Goal: Book appointment/travel/reservation

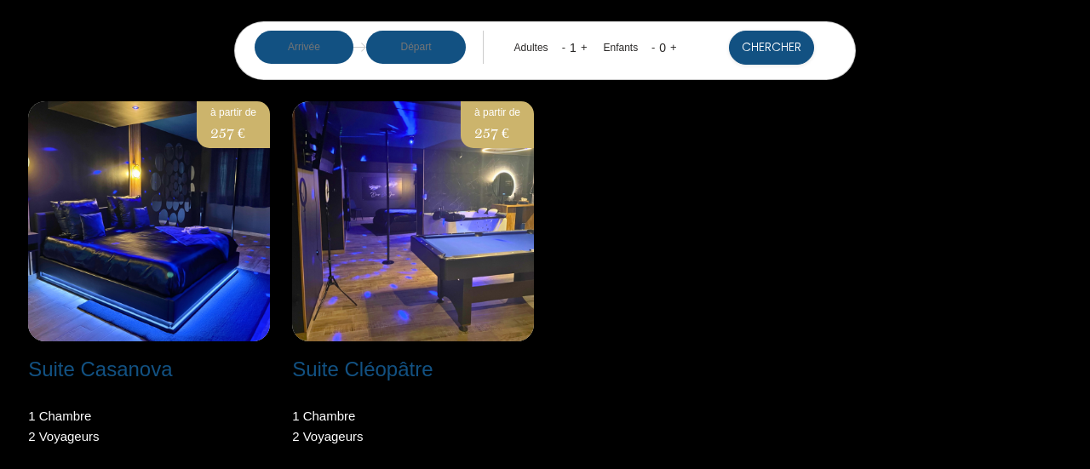
click at [329, 50] on input "text" at bounding box center [305, 47] width 100 height 33
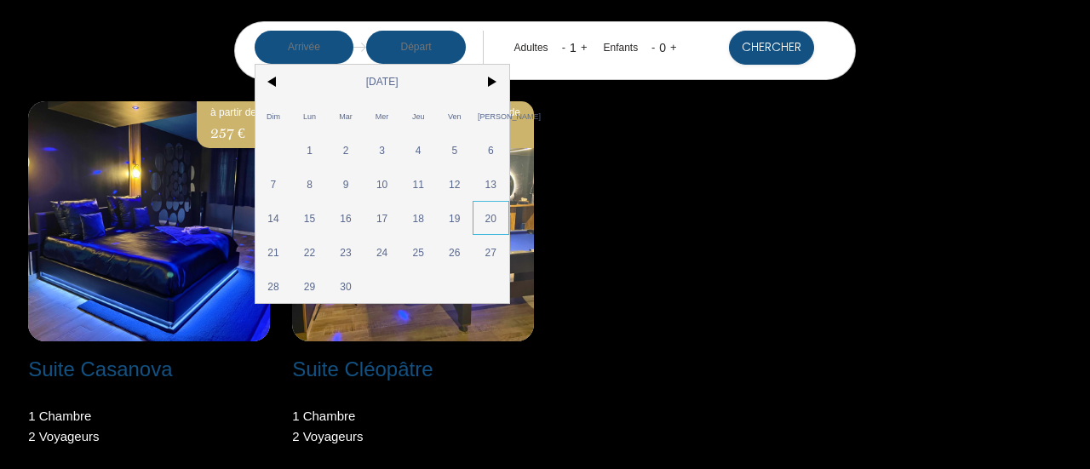
click at [503, 216] on span "20" at bounding box center [491, 218] width 37 height 34
type input "[DATE]"
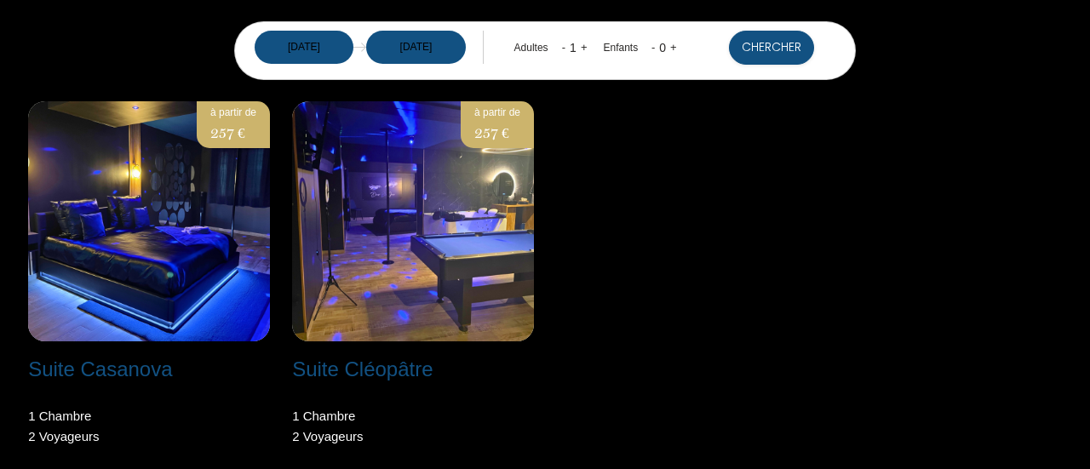
click at [725, 278] on div "Suite Casanova Niort - [STREET_ADDRESS] 1 Chambre 2 Voyageur s à partir de 257 …" at bounding box center [545, 285] width 1056 height 368
click at [777, 54] on button "Chercher" at bounding box center [771, 48] width 85 height 34
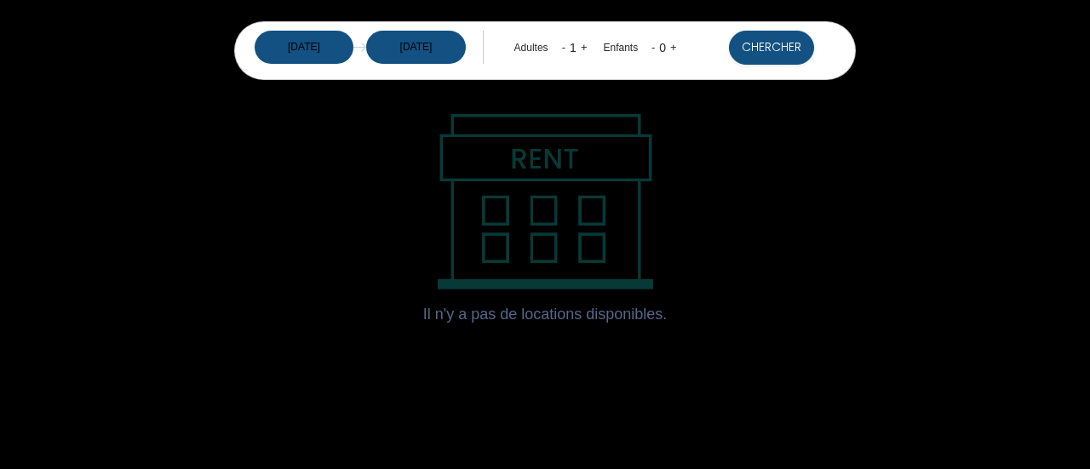
click at [291, 51] on input "[DATE]" at bounding box center [305, 47] width 100 height 33
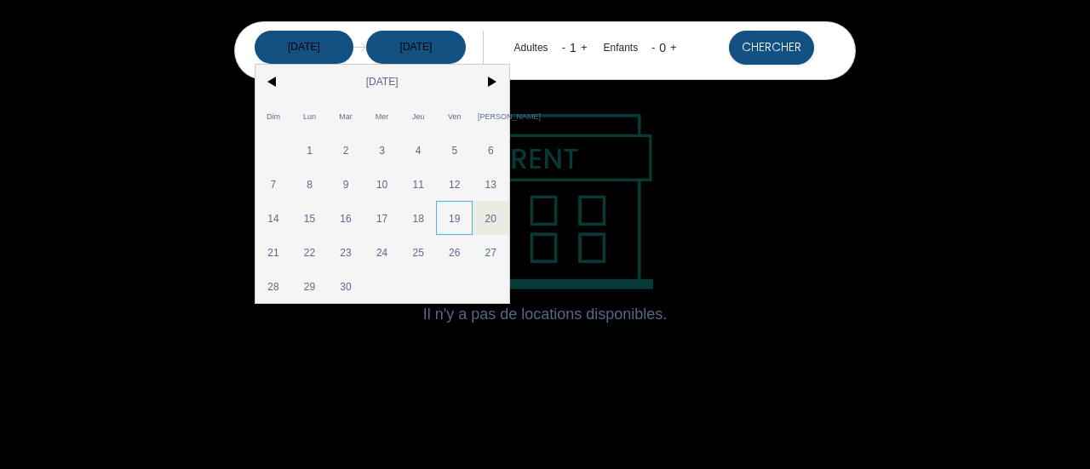
click at [454, 224] on span "19" at bounding box center [454, 218] width 37 height 34
type input "[DATE]"
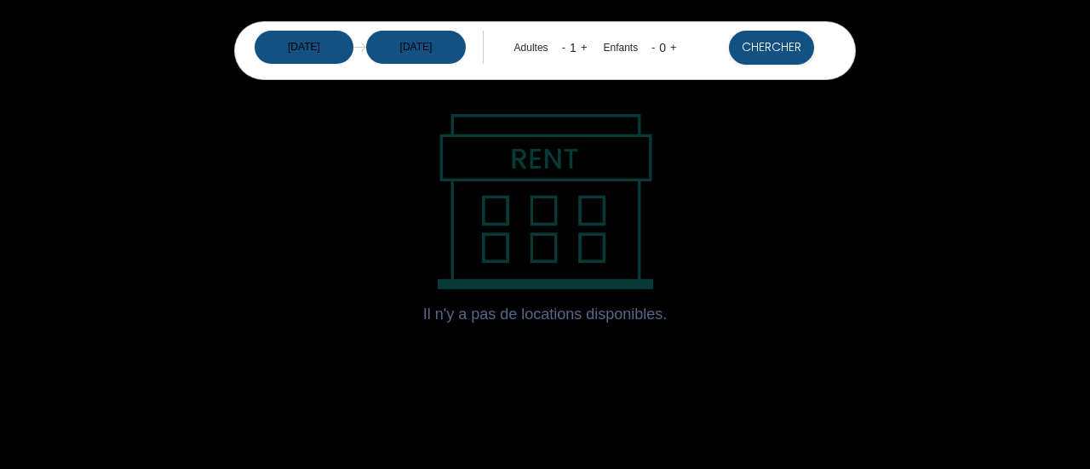
click at [421, 39] on input "[DATE]" at bounding box center [416, 47] width 100 height 33
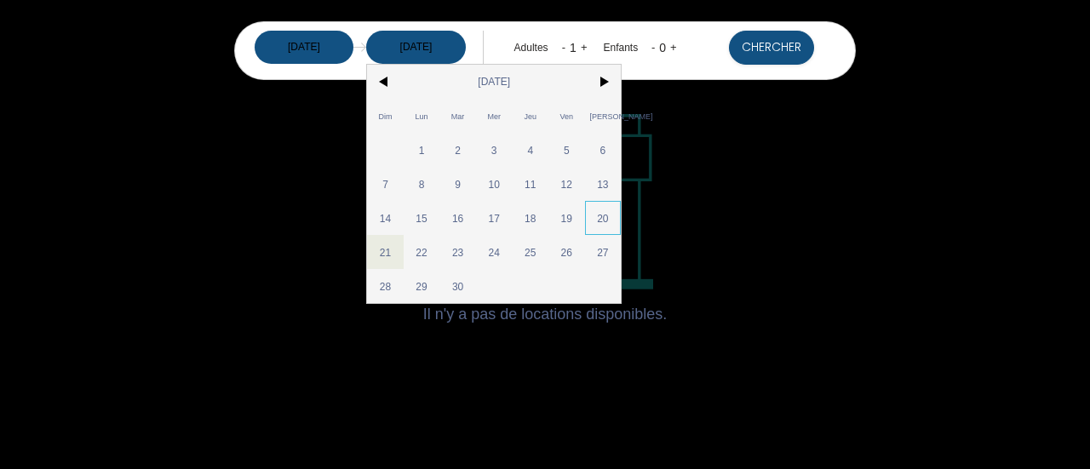
click at [608, 219] on span "20" at bounding box center [603, 218] width 37 height 34
type input "[DATE]"
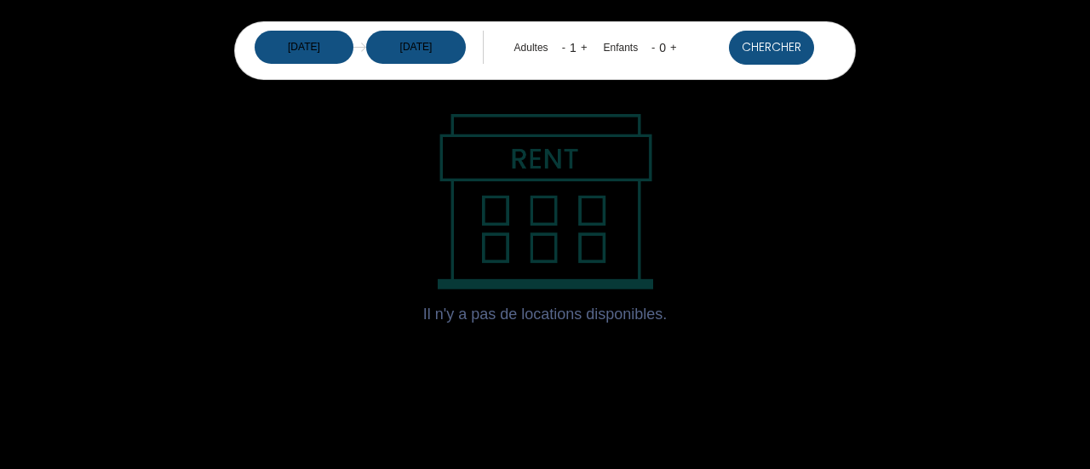
click at [756, 46] on button "Chercher" at bounding box center [771, 48] width 85 height 34
